Goal: Find specific page/section: Find specific page/section

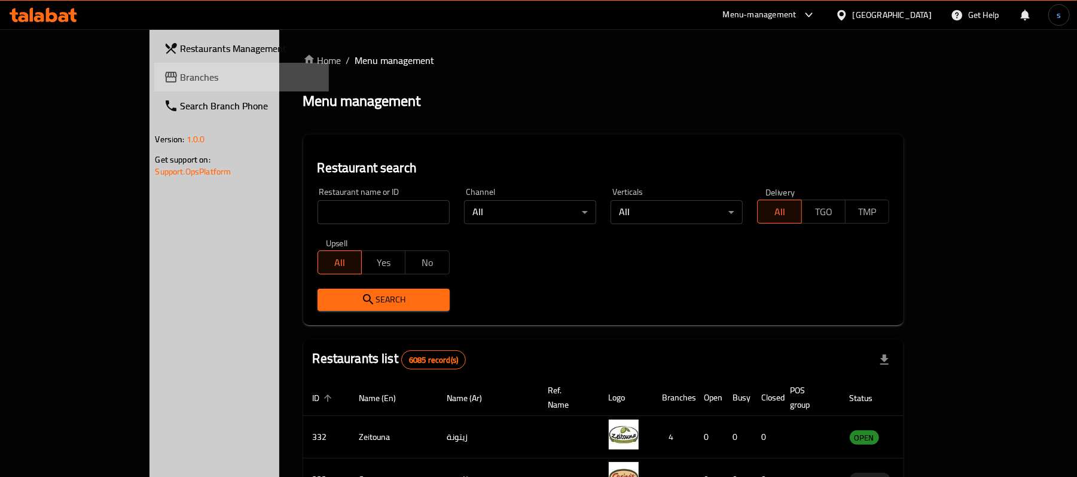
click at [181, 77] on span "Branches" at bounding box center [250, 77] width 139 height 14
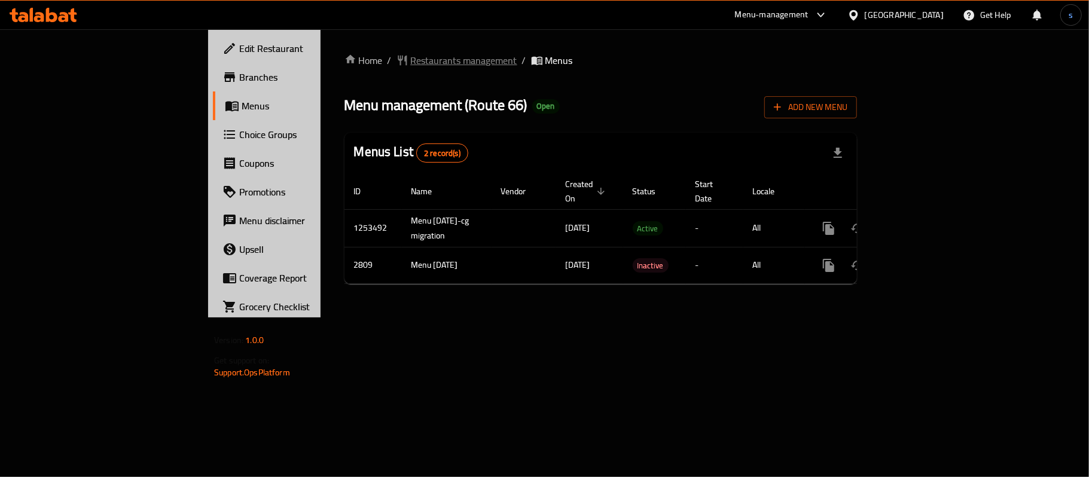
click at [411, 63] on span "Restaurants management" at bounding box center [464, 60] width 106 height 14
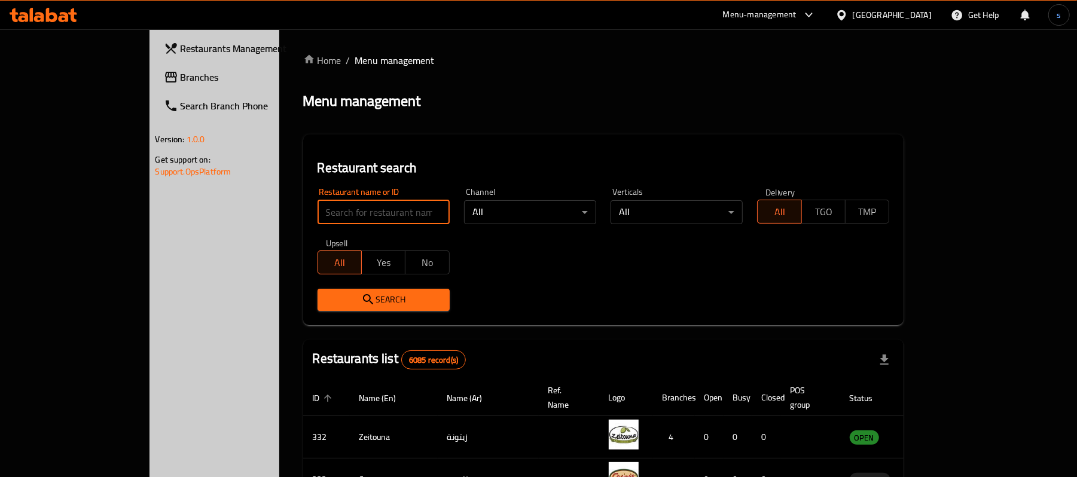
click at [318, 211] on input "search" at bounding box center [384, 212] width 132 height 24
paste input "1874"
type input "1874"
click button "Search" at bounding box center [384, 300] width 132 height 22
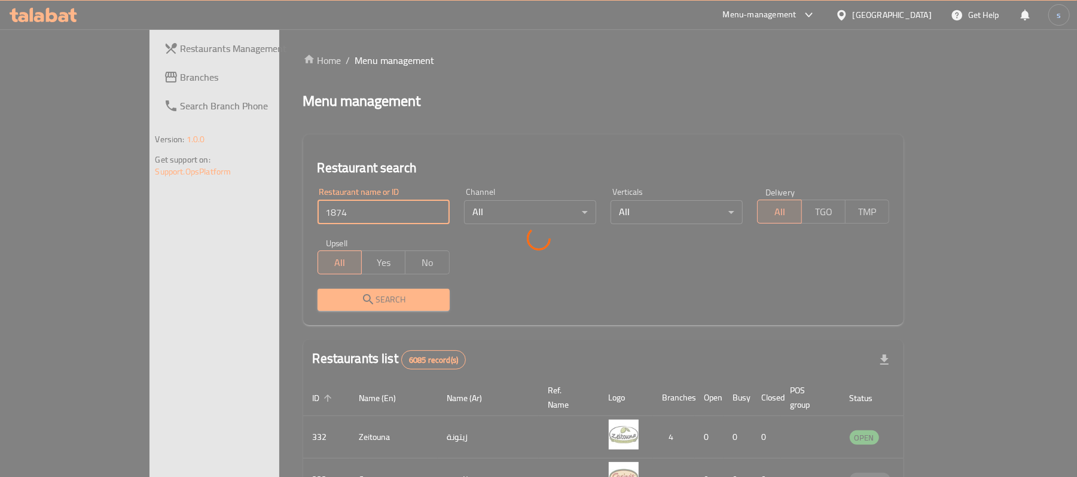
click button "Search" at bounding box center [384, 300] width 132 height 22
